Goal: Check status: Check status

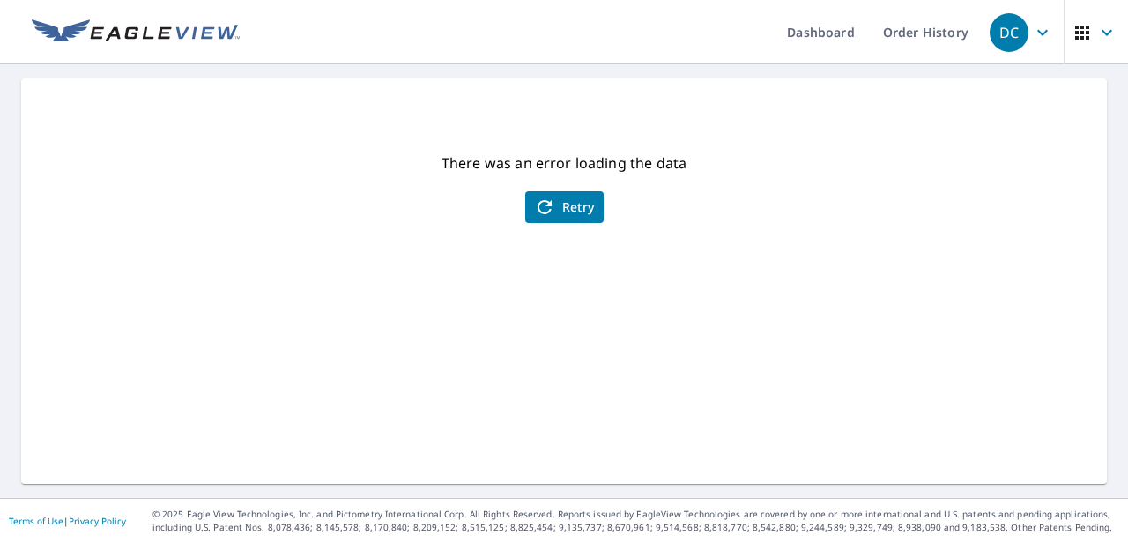
click at [564, 201] on span "Retry" at bounding box center [564, 207] width 61 height 21
click at [541, 197] on icon "button" at bounding box center [544, 207] width 21 height 21
click at [541, 198] on icon "button" at bounding box center [544, 207] width 21 height 21
click at [543, 201] on icon "button" at bounding box center [545, 207] width 14 height 14
click at [542, 200] on icon "button" at bounding box center [544, 207] width 21 height 21
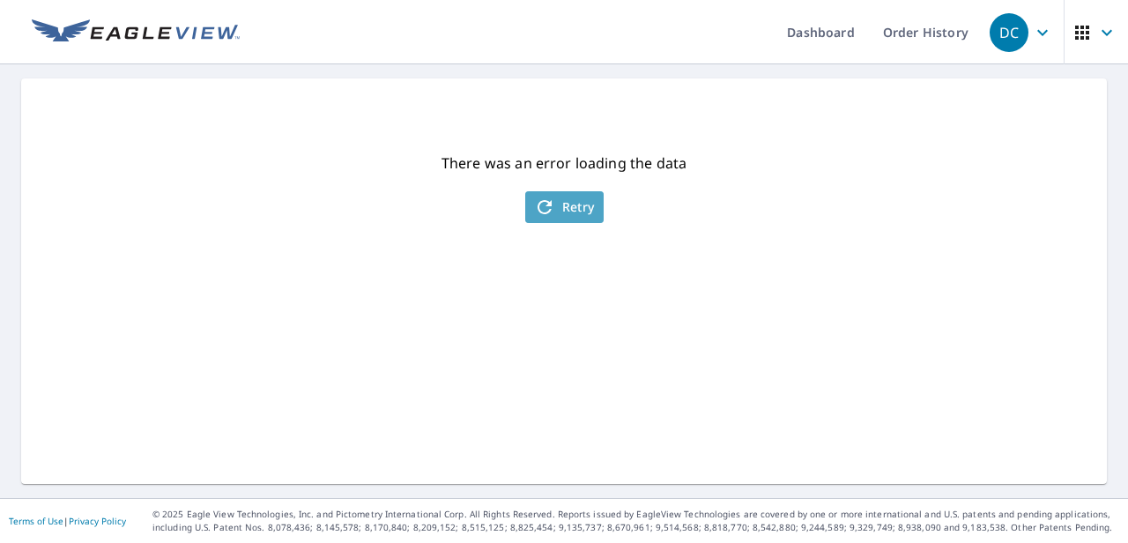
click at [538, 204] on icon "button" at bounding box center [544, 207] width 21 height 21
click at [536, 204] on icon "button" at bounding box center [544, 207] width 21 height 21
click at [535, 197] on icon "button" at bounding box center [544, 207] width 21 height 21
click at [536, 195] on button "Retry" at bounding box center [564, 207] width 78 height 32
click at [548, 205] on span "Retry" at bounding box center [564, 207] width 61 height 21
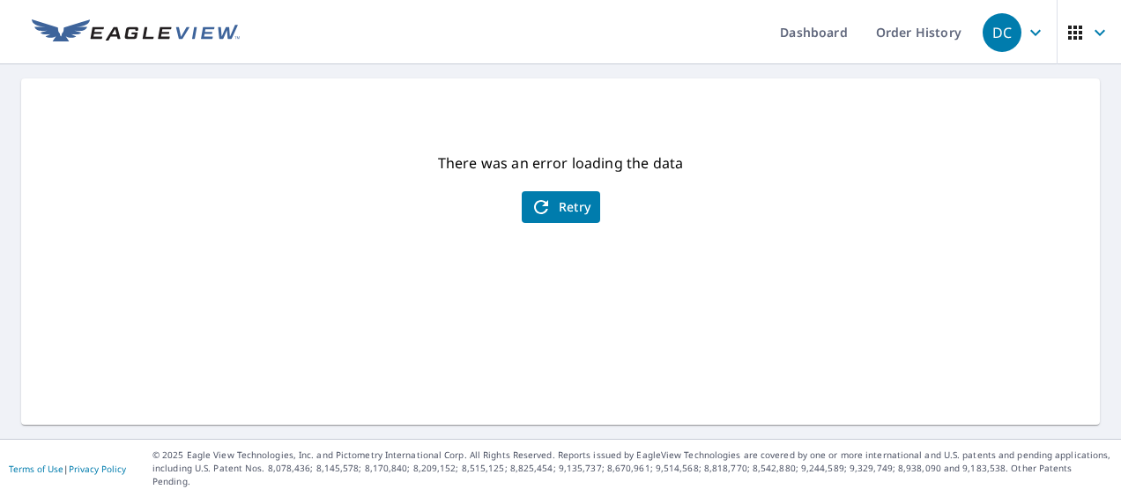
click at [867, 259] on div "There was an error loading the data Retry" at bounding box center [560, 251] width 1079 height 346
